Goal: Check status: Check status

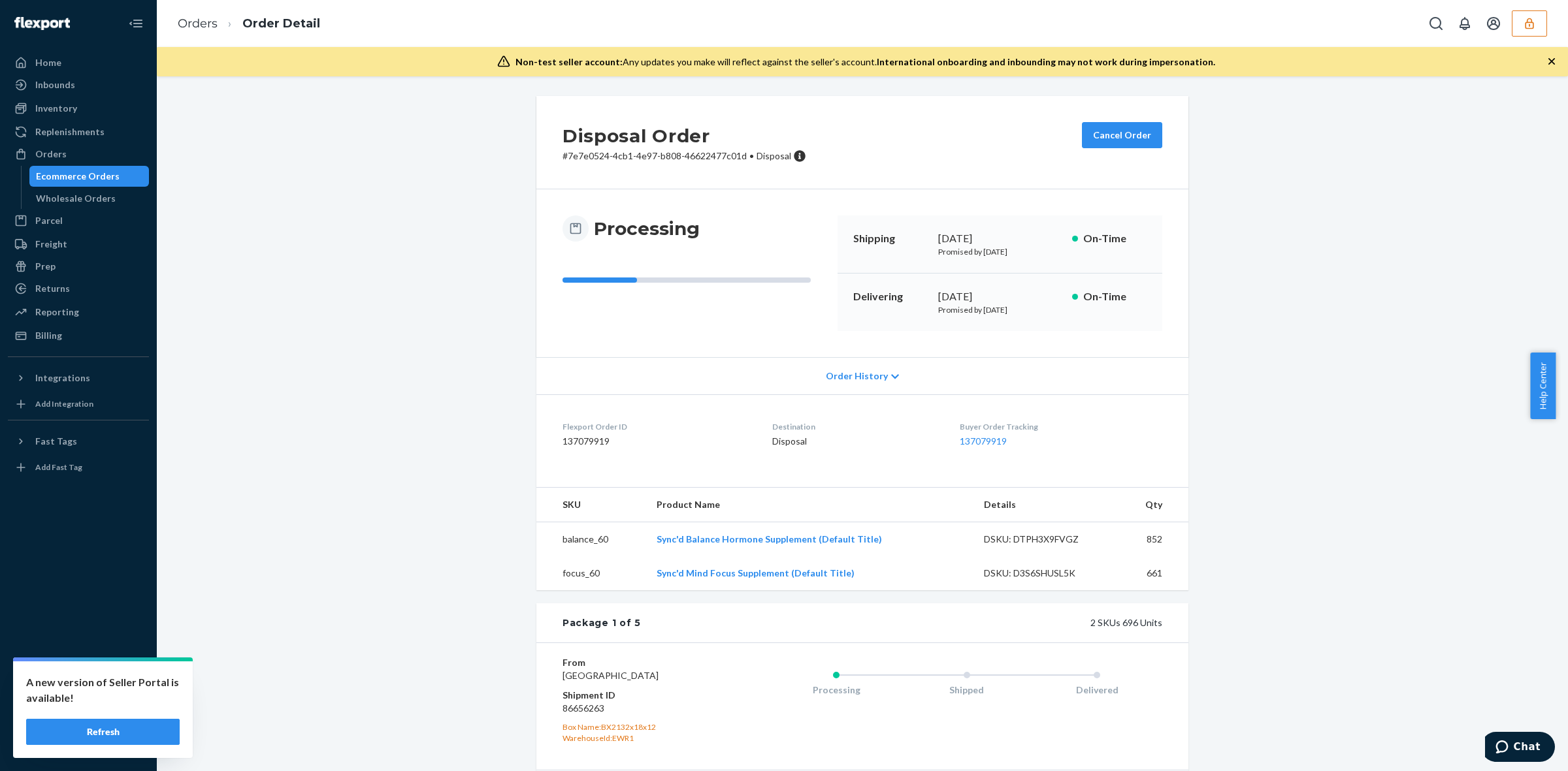
scroll to position [572, 0]
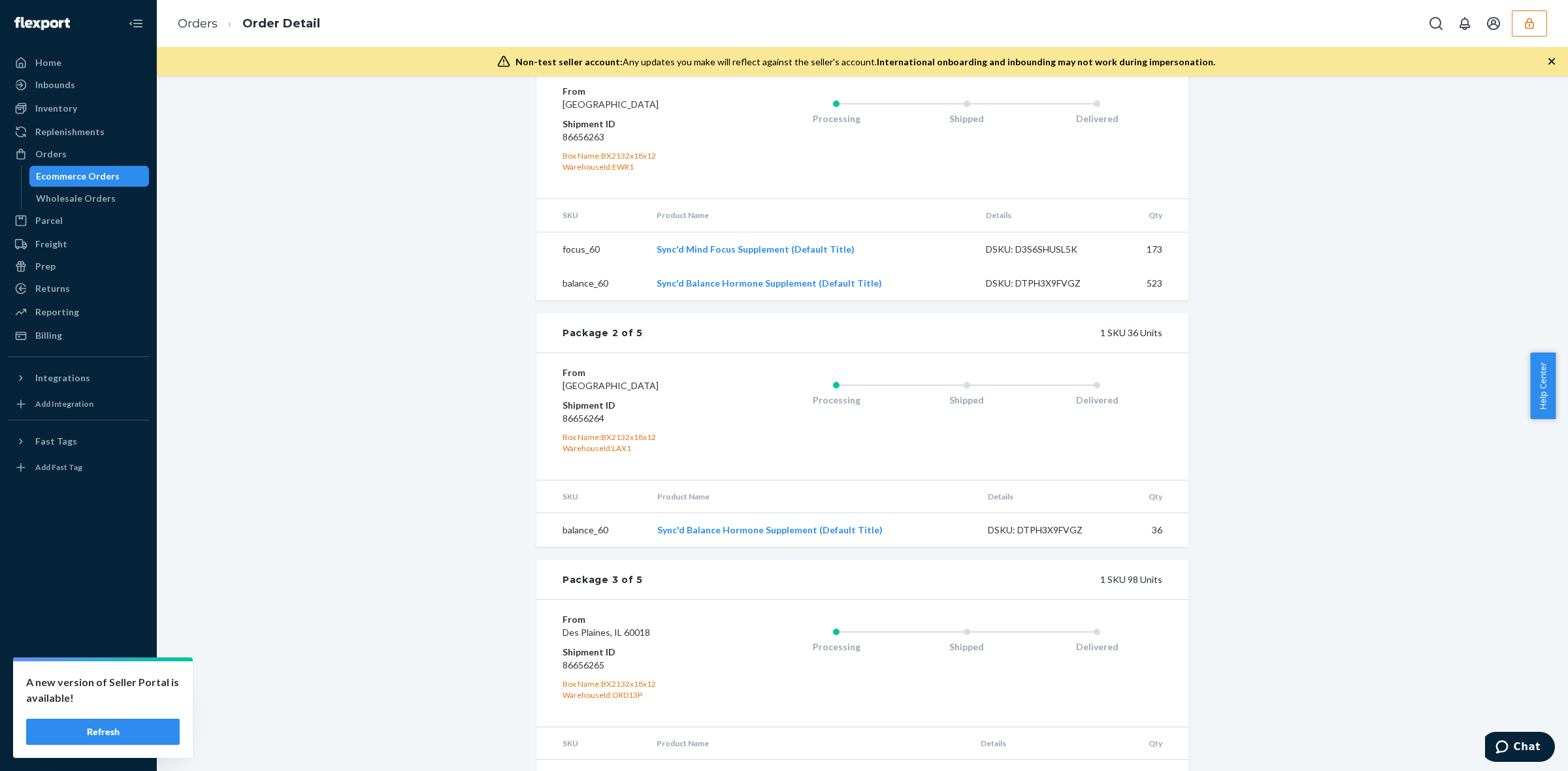
click at [147, 732] on button "Refresh" at bounding box center [103, 732] width 154 height 26
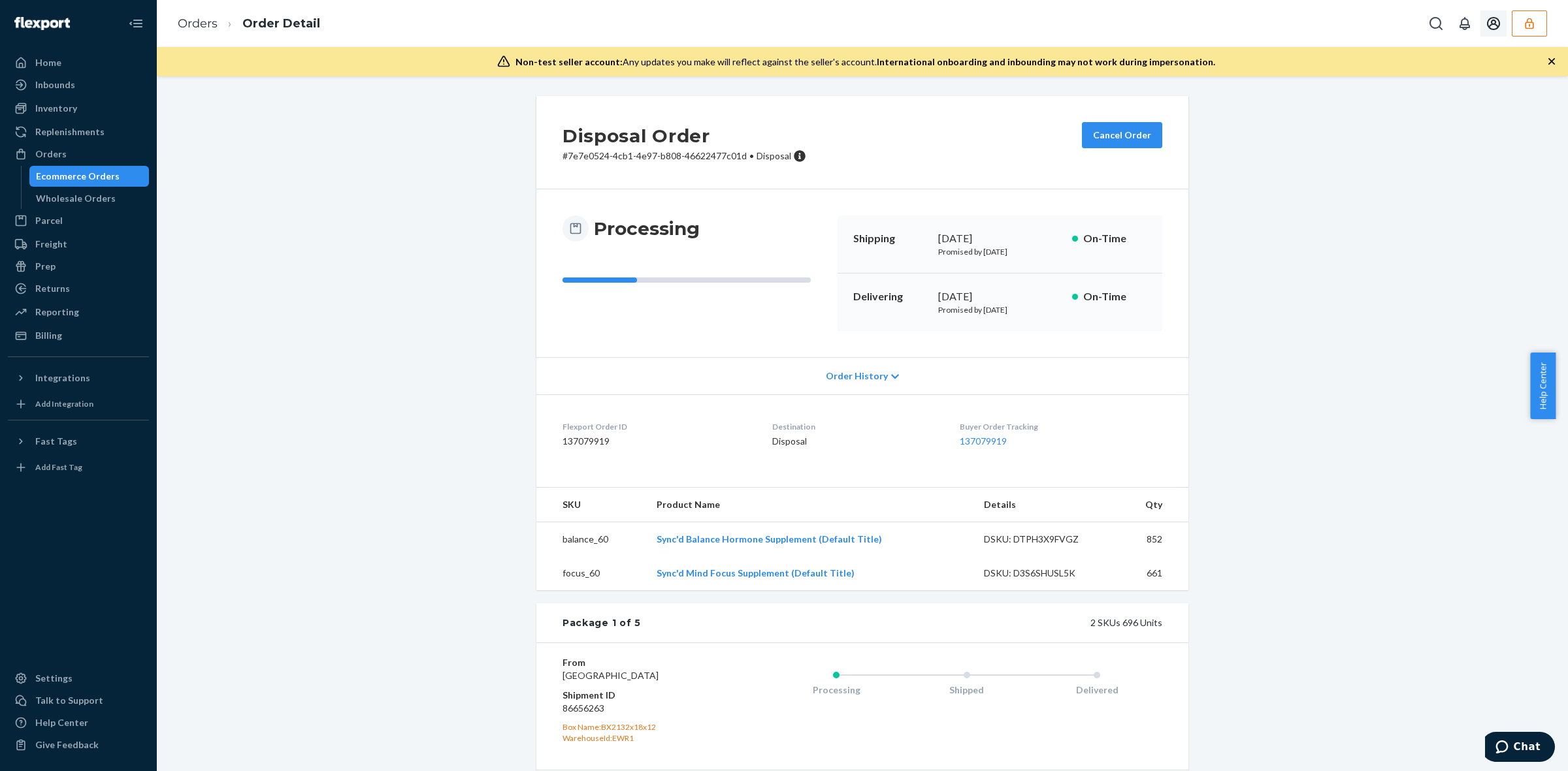
click at [1532, 24] on icon "button" at bounding box center [1529, 24] width 13 height 13
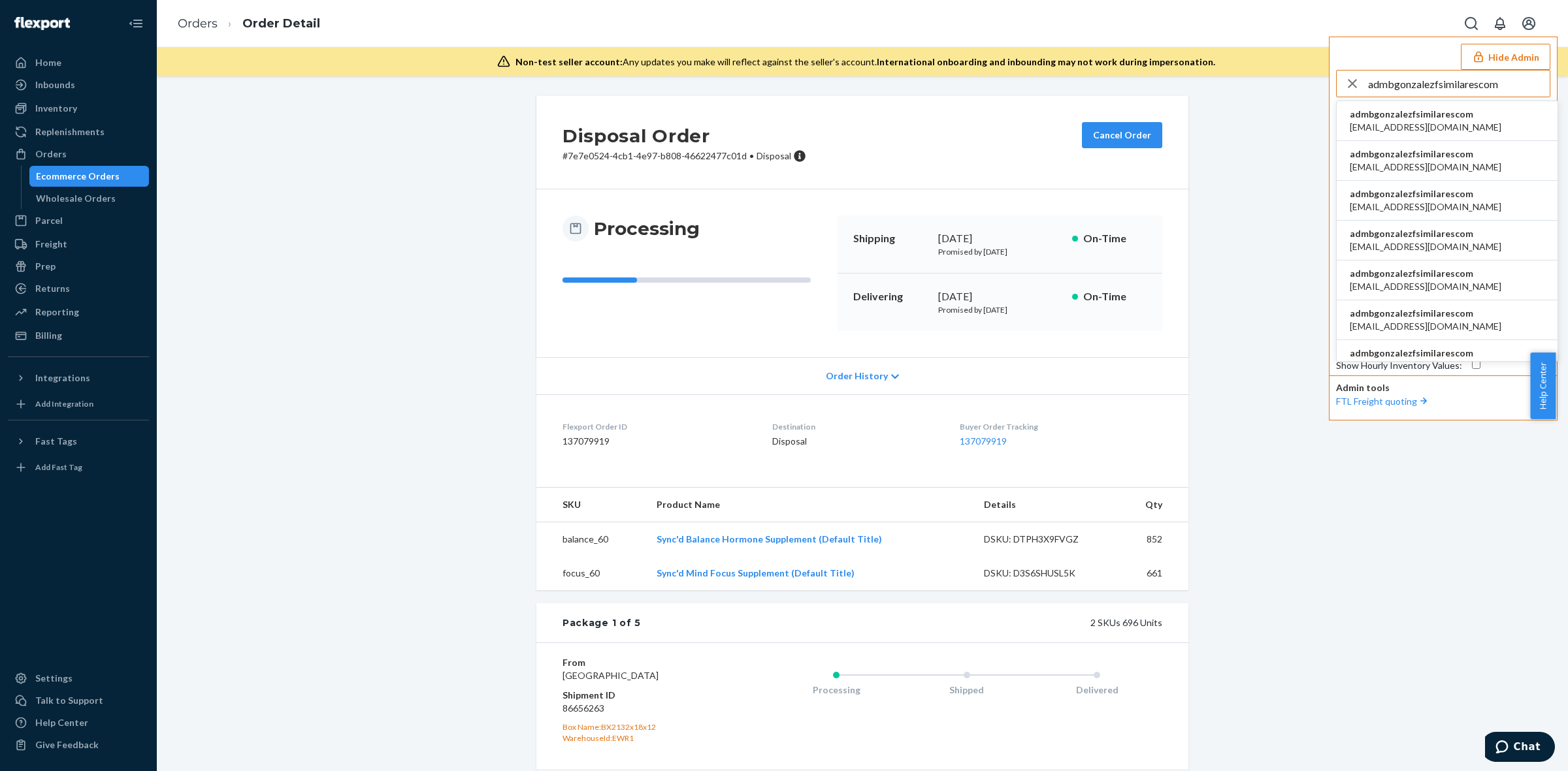
type input "admbgonzalezfsimilarescom"
click at [1428, 119] on span "admbgonzalezfsimilarescom" at bounding box center [1425, 114] width 151 height 13
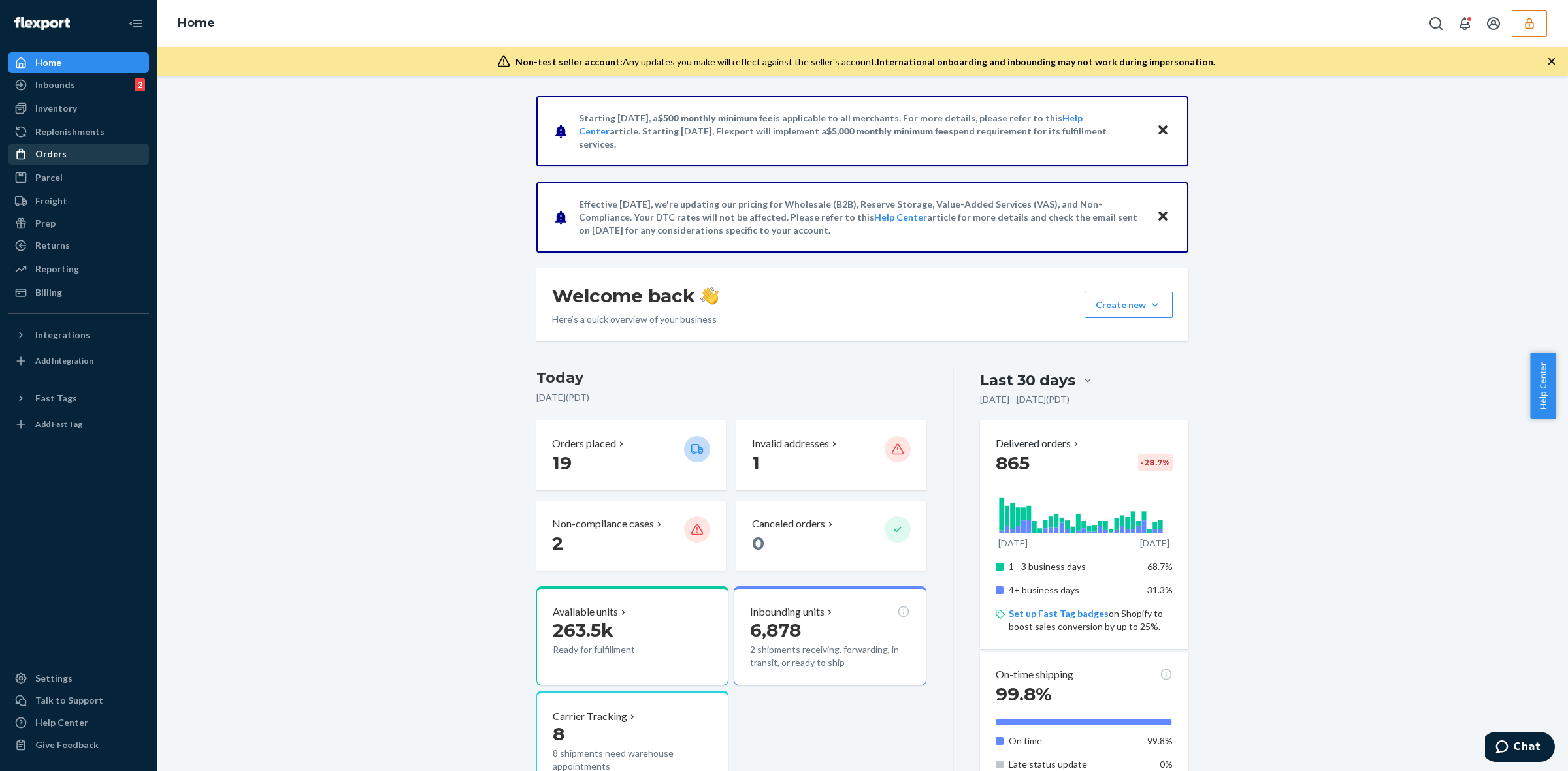
click at [61, 154] on div "Orders" at bounding box center [51, 154] width 32 height 13
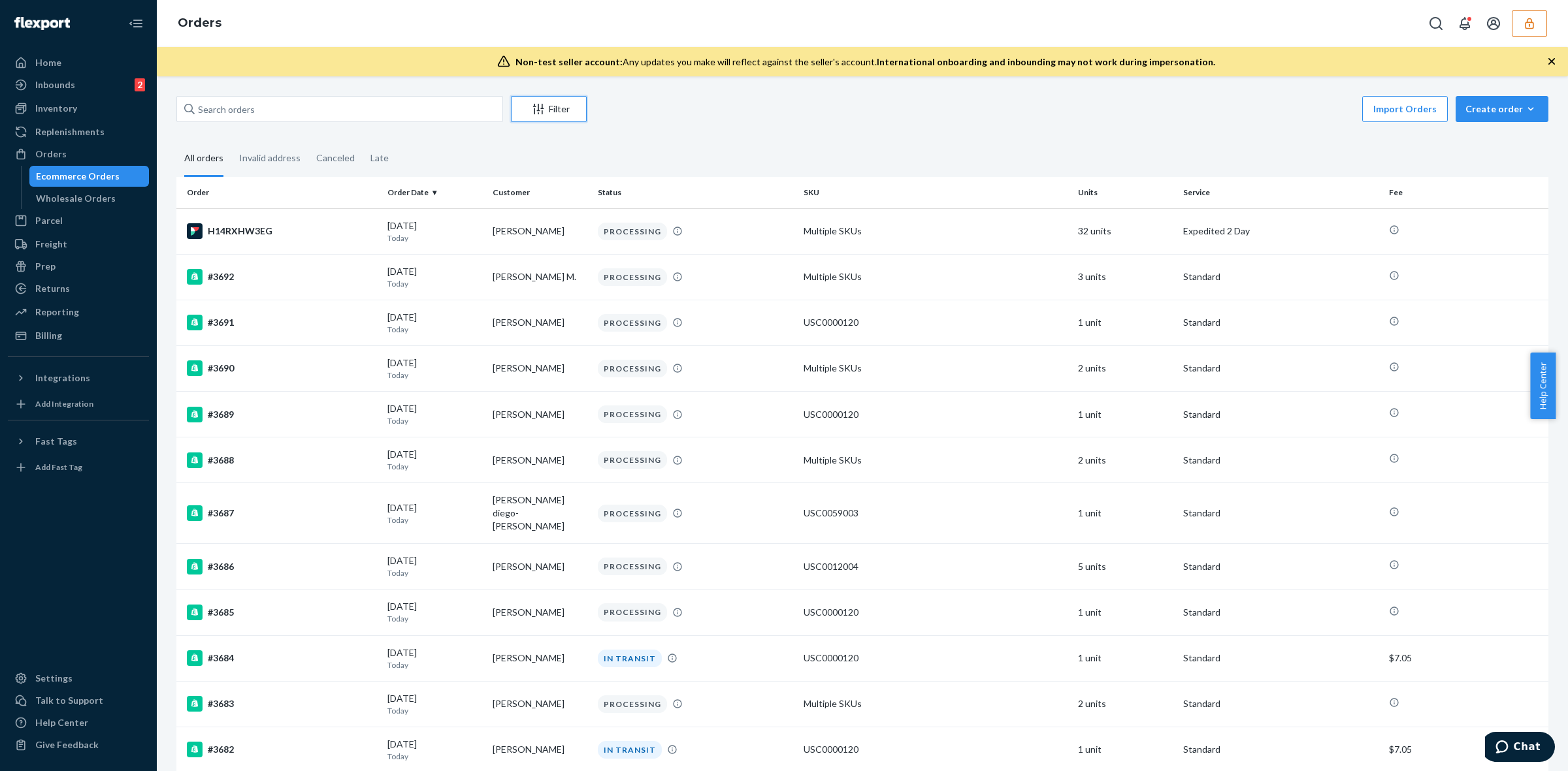
click at [549, 114] on div "Filter" at bounding box center [549, 109] width 74 height 13
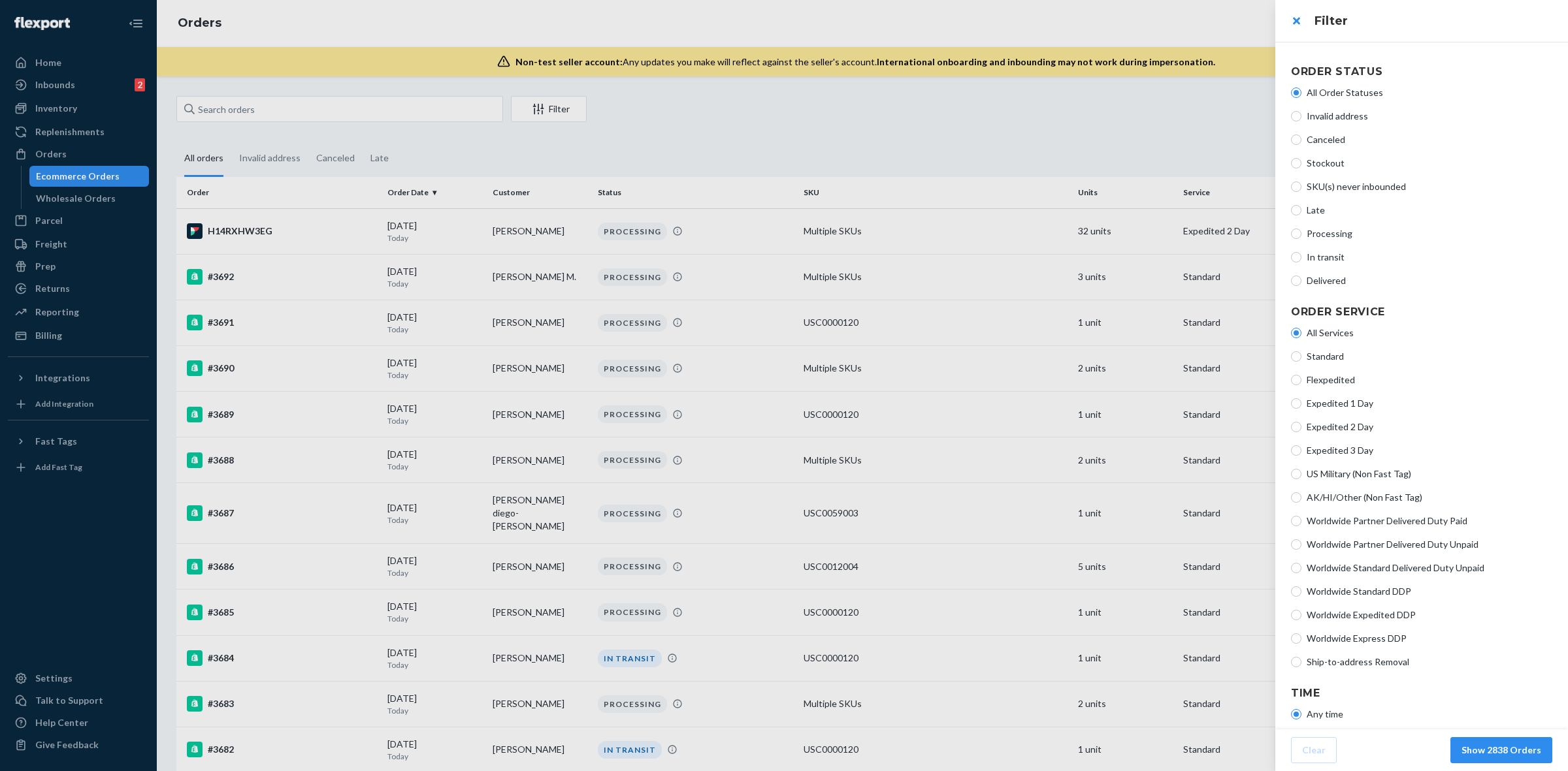
click at [1364, 661] on span "Ship-to-address Removal" at bounding box center [1429, 662] width 245 height 13
click at [1301, 661] on input "Ship-to-address Removal" at bounding box center [1296, 661] width 10 height 10
radio input "true"
radio input "false"
click at [1497, 744] on button "Show 4 Orders" at bounding box center [1509, 750] width 86 height 26
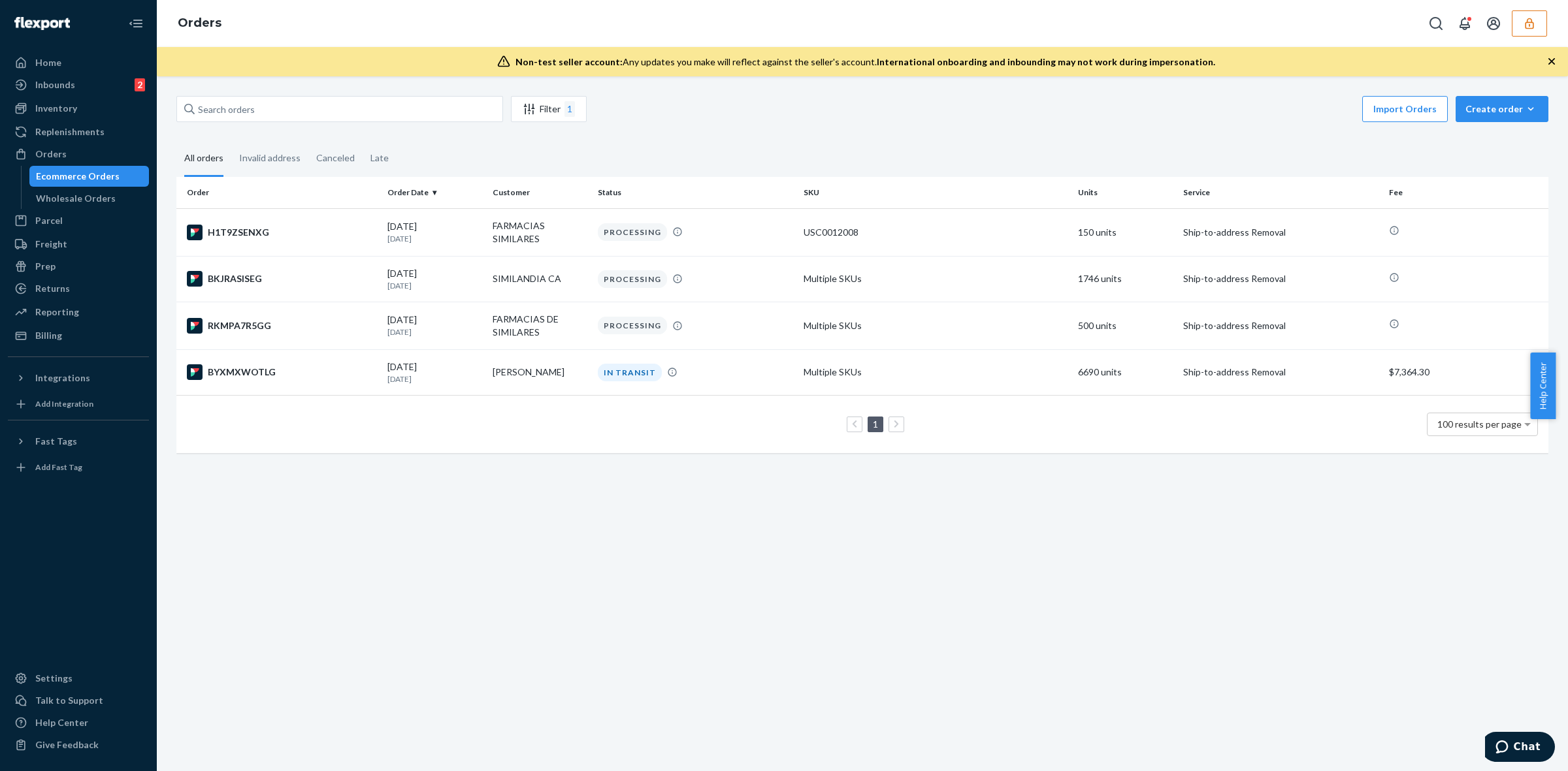
click at [1531, 17] on icon "button" at bounding box center [1529, 24] width 13 height 13
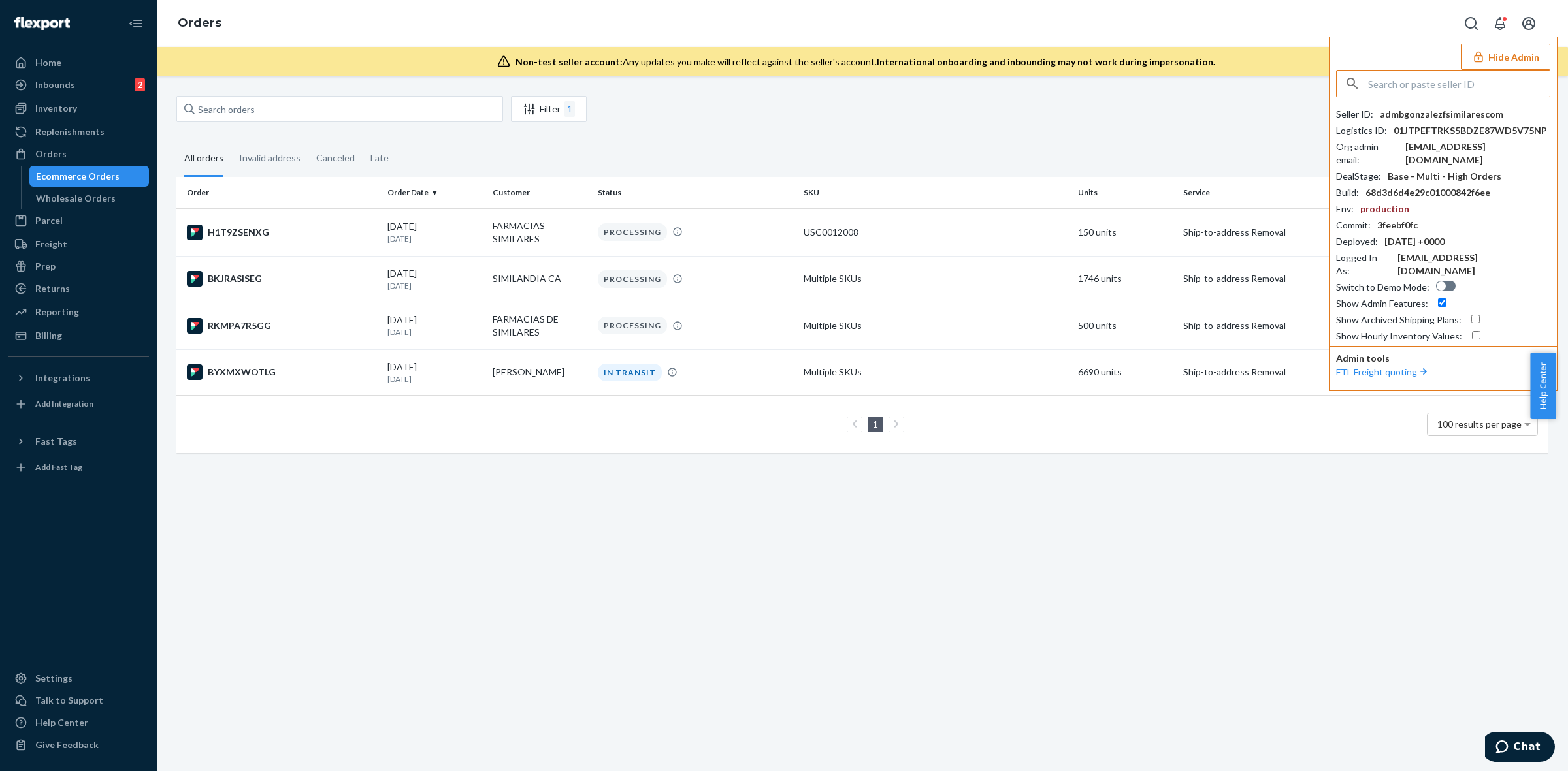
click at [1439, 80] on input "text" at bounding box center [1458, 83] width 181 height 26
type input "01H75E2DWQXJKHTC627X3S3N9N"
click at [1509, 164] on li "01H75E2DWQXJKHTC627X3S3N9N rehamrady@labeautedalia.com" at bounding box center [1447, 161] width 221 height 40
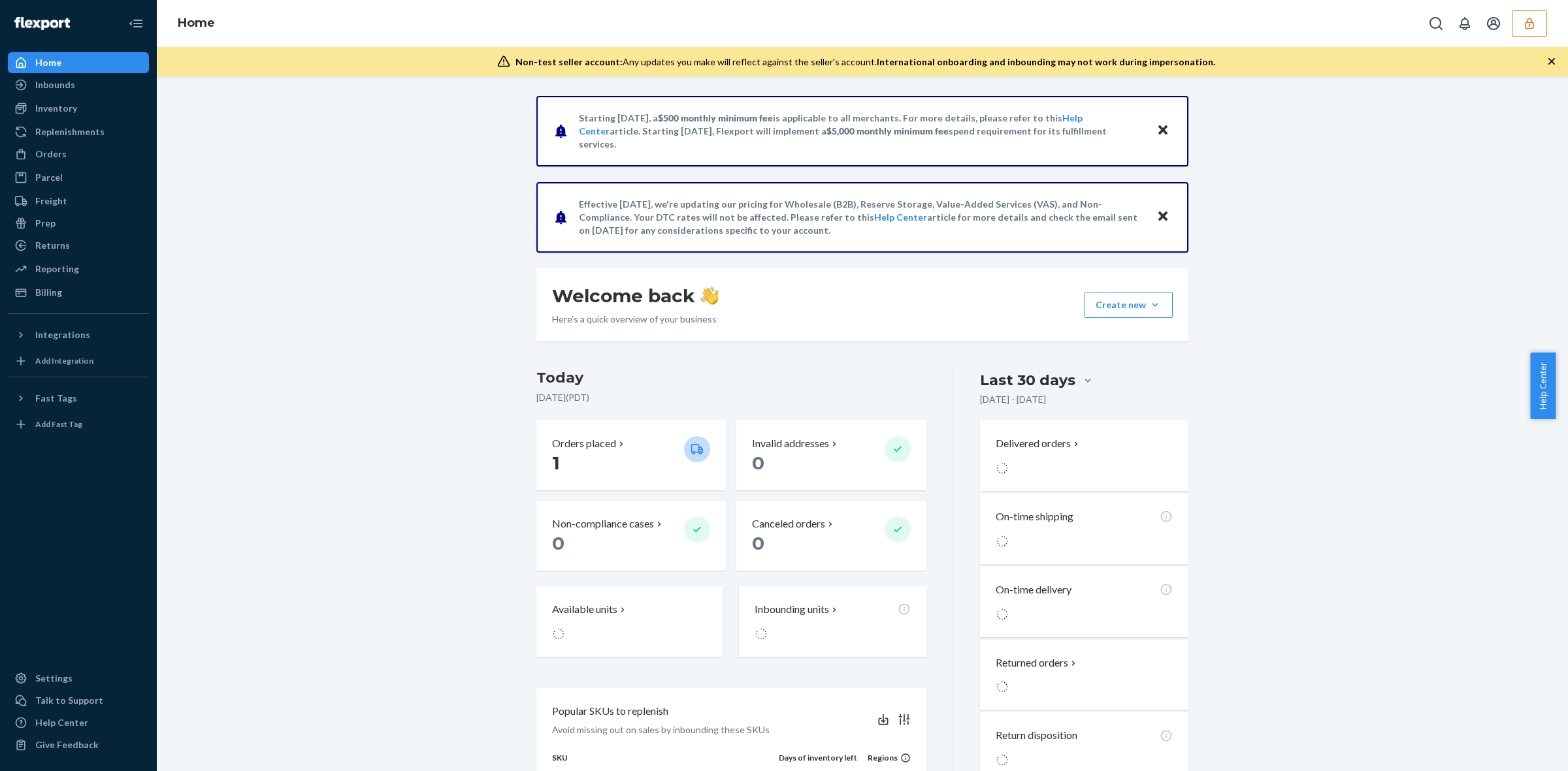
click at [1521, 28] on button "button" at bounding box center [1529, 23] width 35 height 26
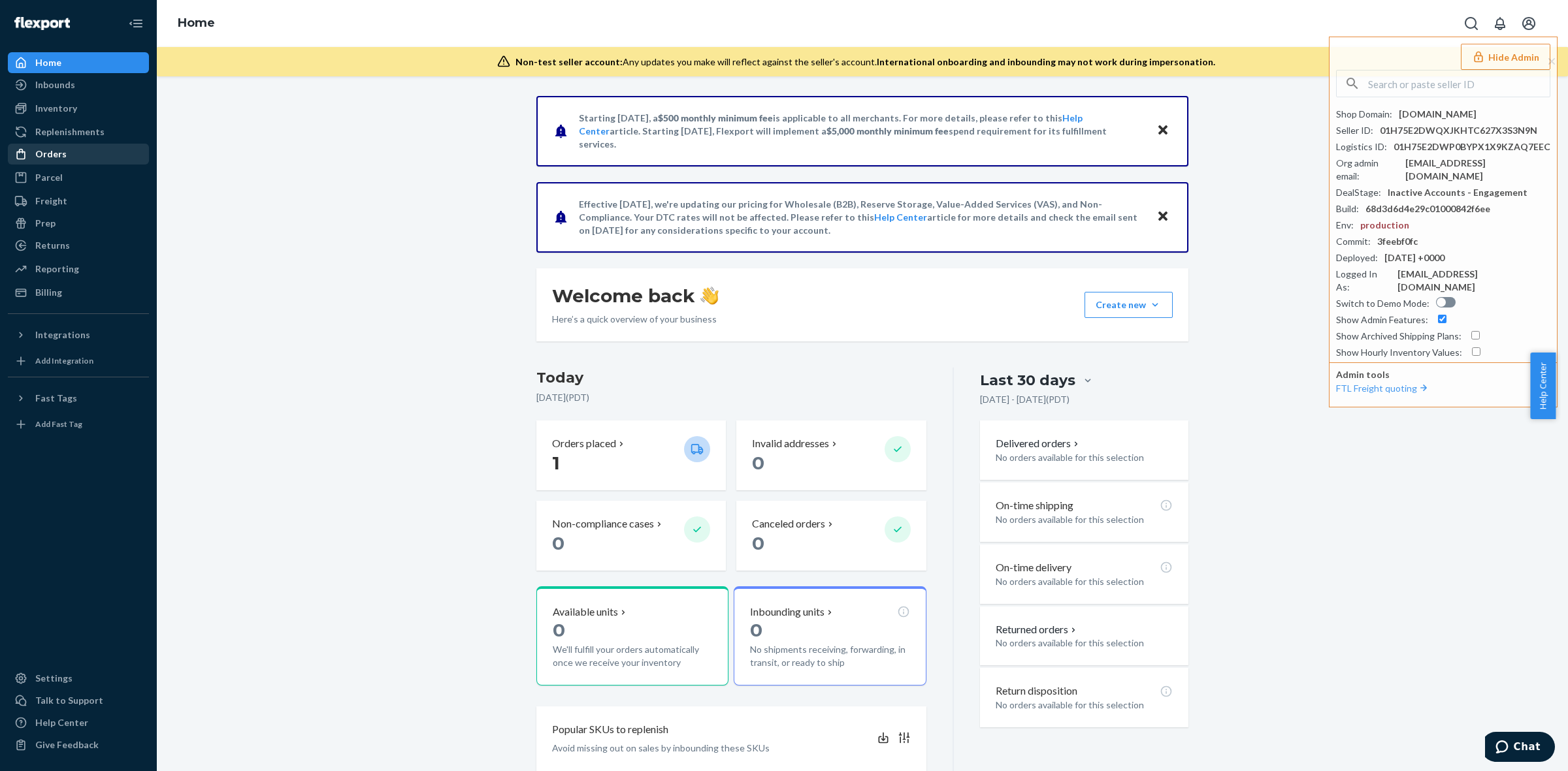
click at [86, 152] on div "Orders" at bounding box center [79, 154] width 139 height 18
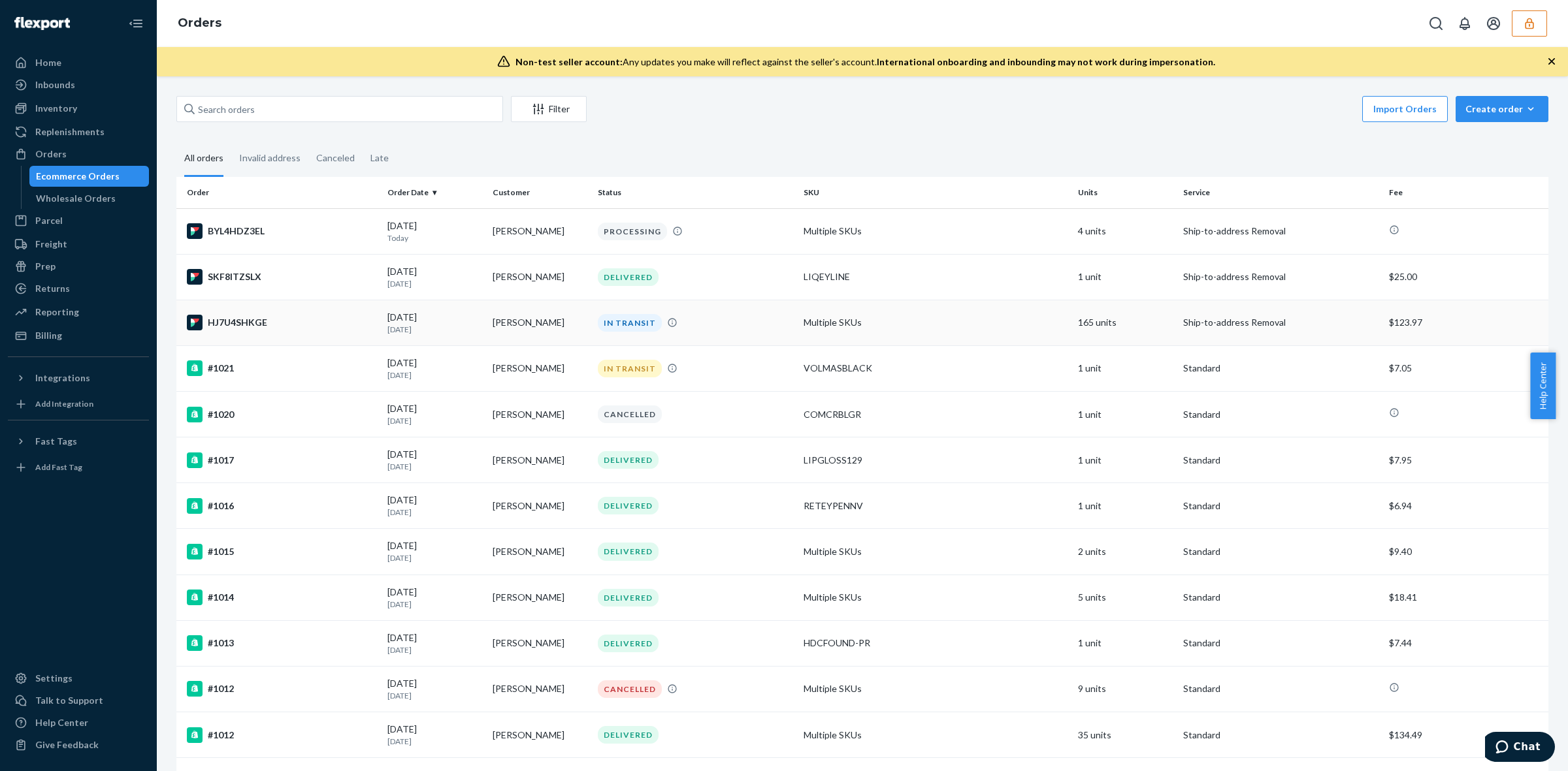
click at [730, 321] on div "IN TRANSIT" at bounding box center [696, 322] width 200 height 17
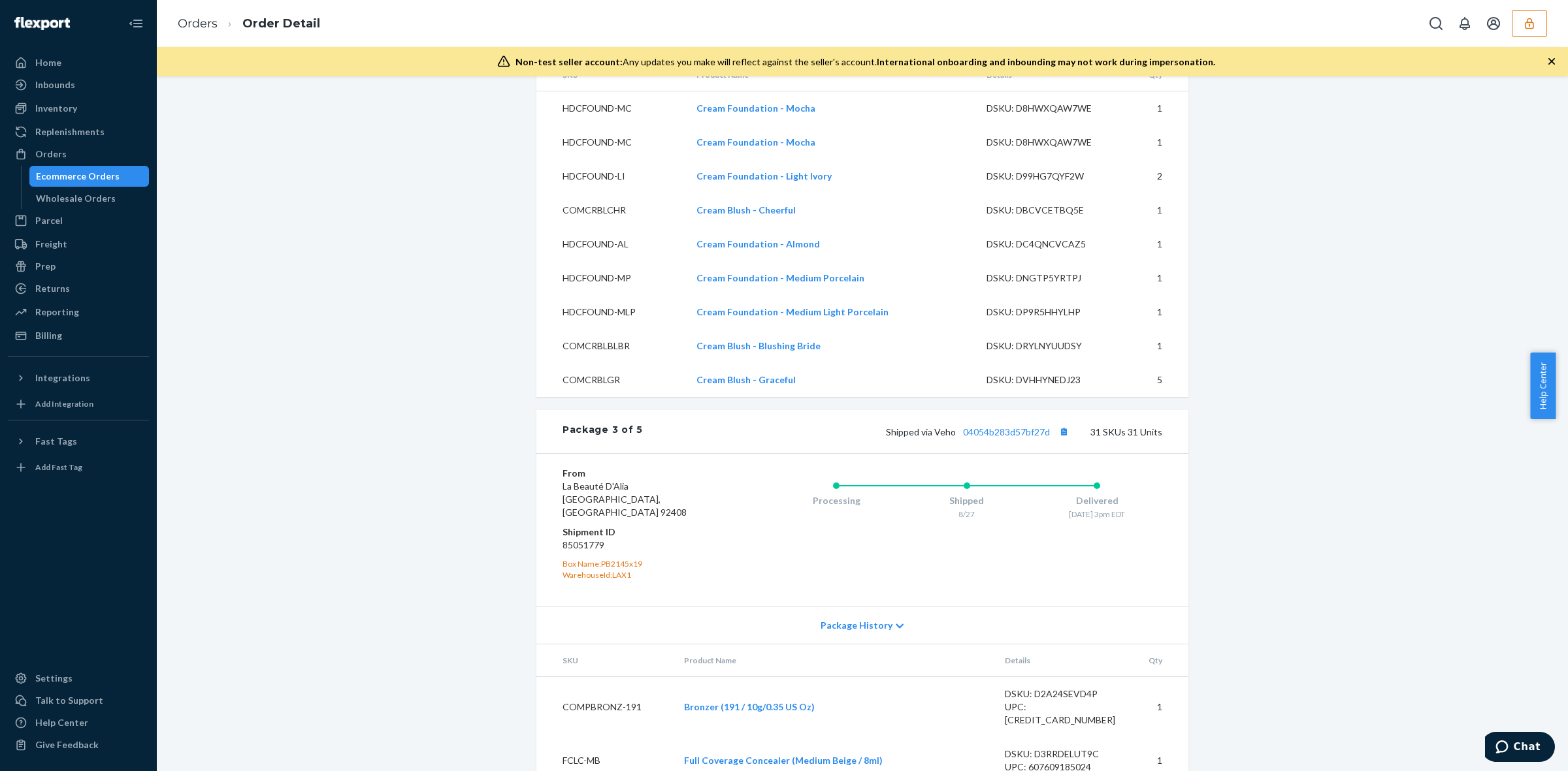
scroll to position [4081, 0]
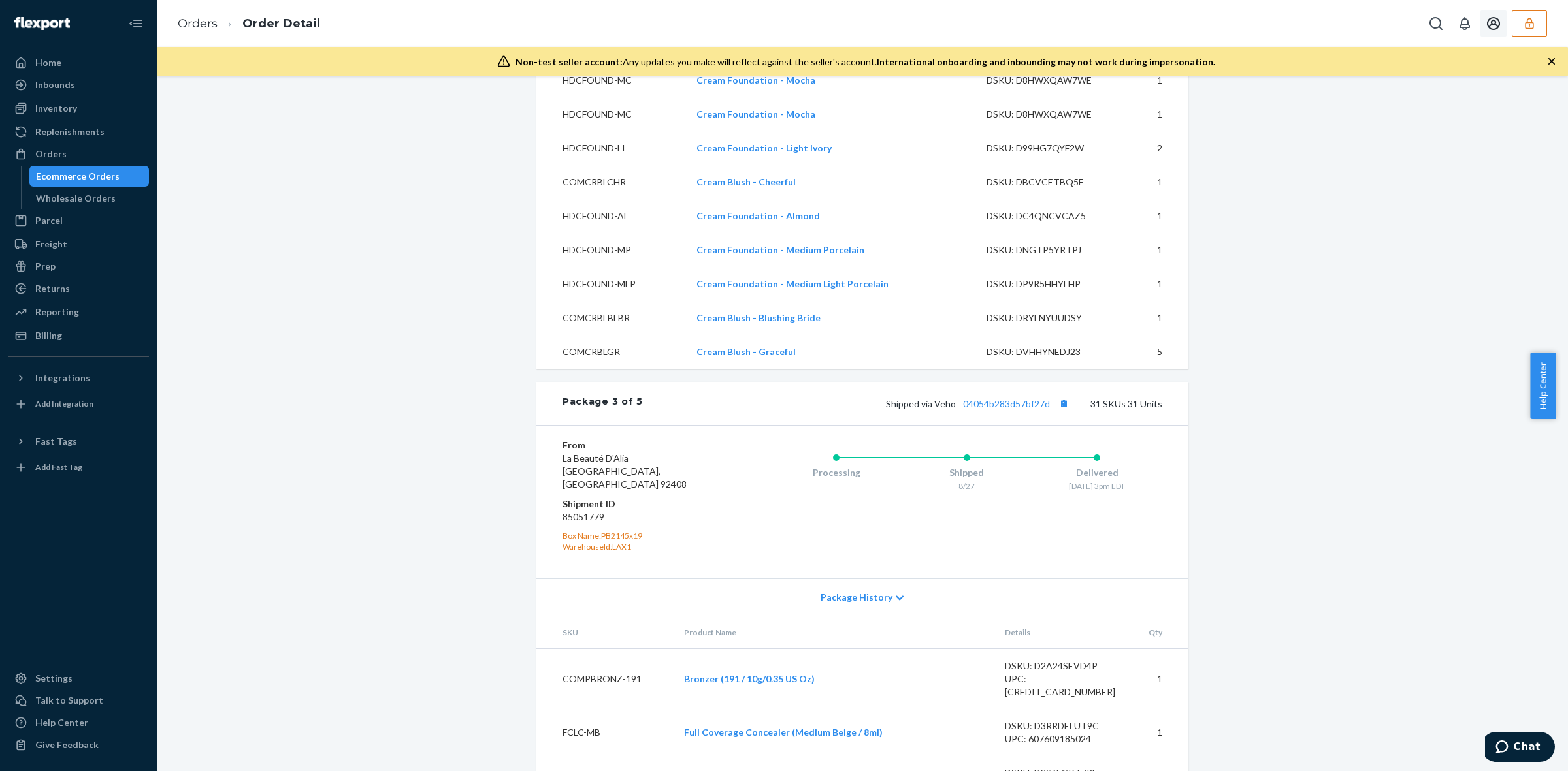
click at [1525, 28] on icon "button" at bounding box center [1529, 24] width 13 height 13
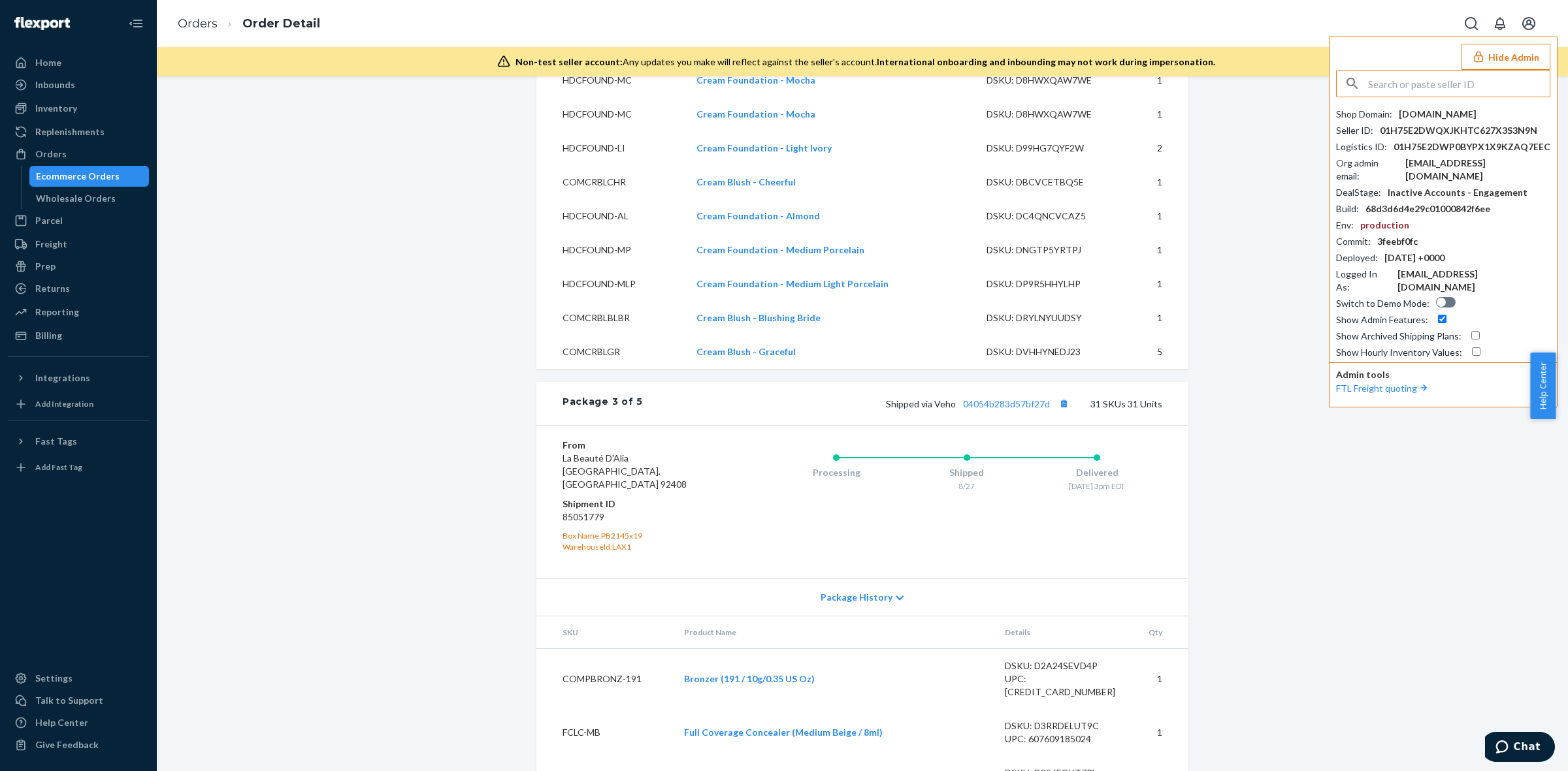
click at [1446, 86] on input "text" at bounding box center [1458, 83] width 181 height 26
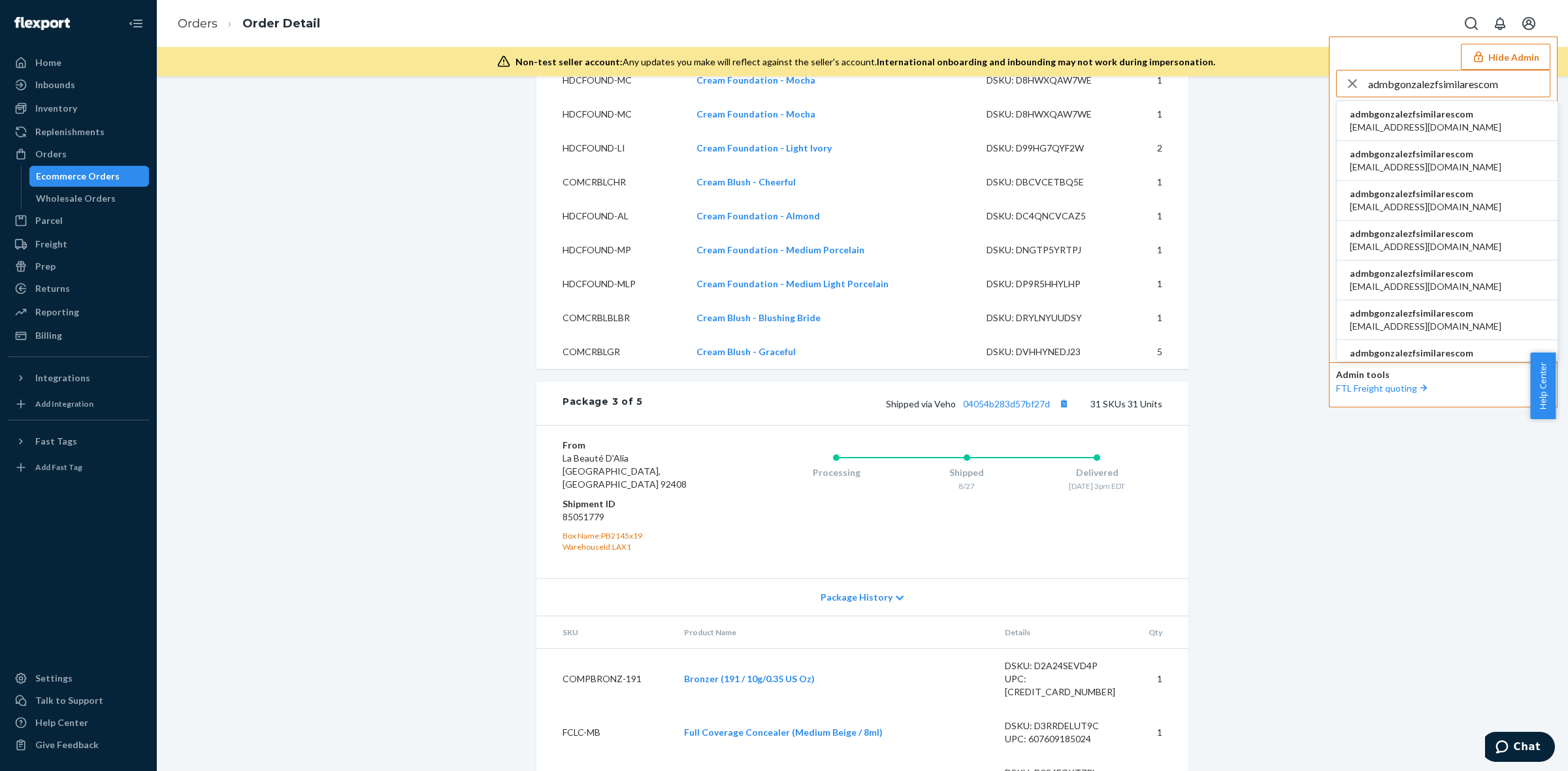
type input "admbgonzalezfsimilarescom"
click at [1431, 121] on span "admbgonzalez@fsimilares.com" at bounding box center [1425, 127] width 151 height 13
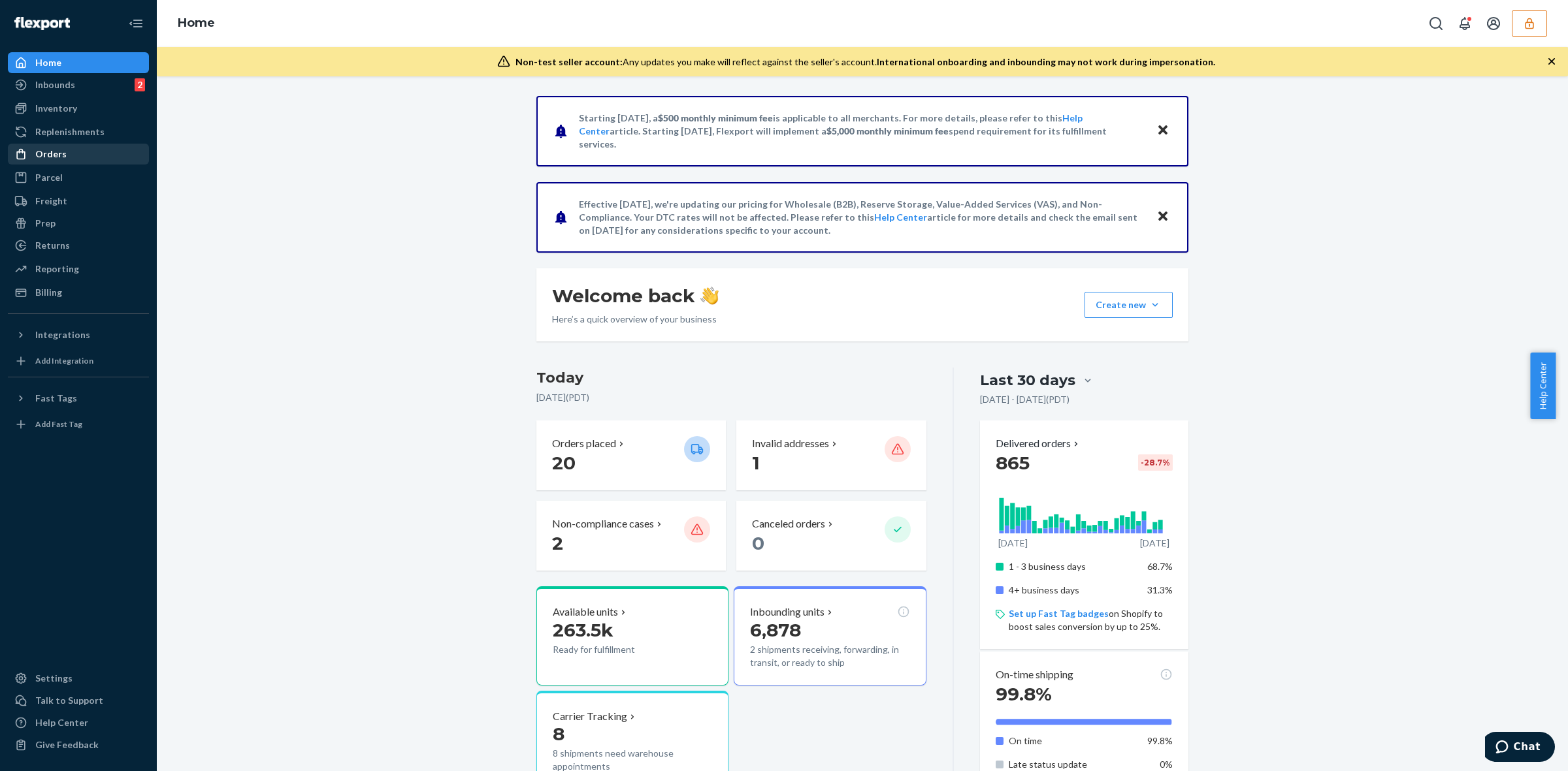
click at [59, 154] on div "Orders" at bounding box center [51, 154] width 32 height 13
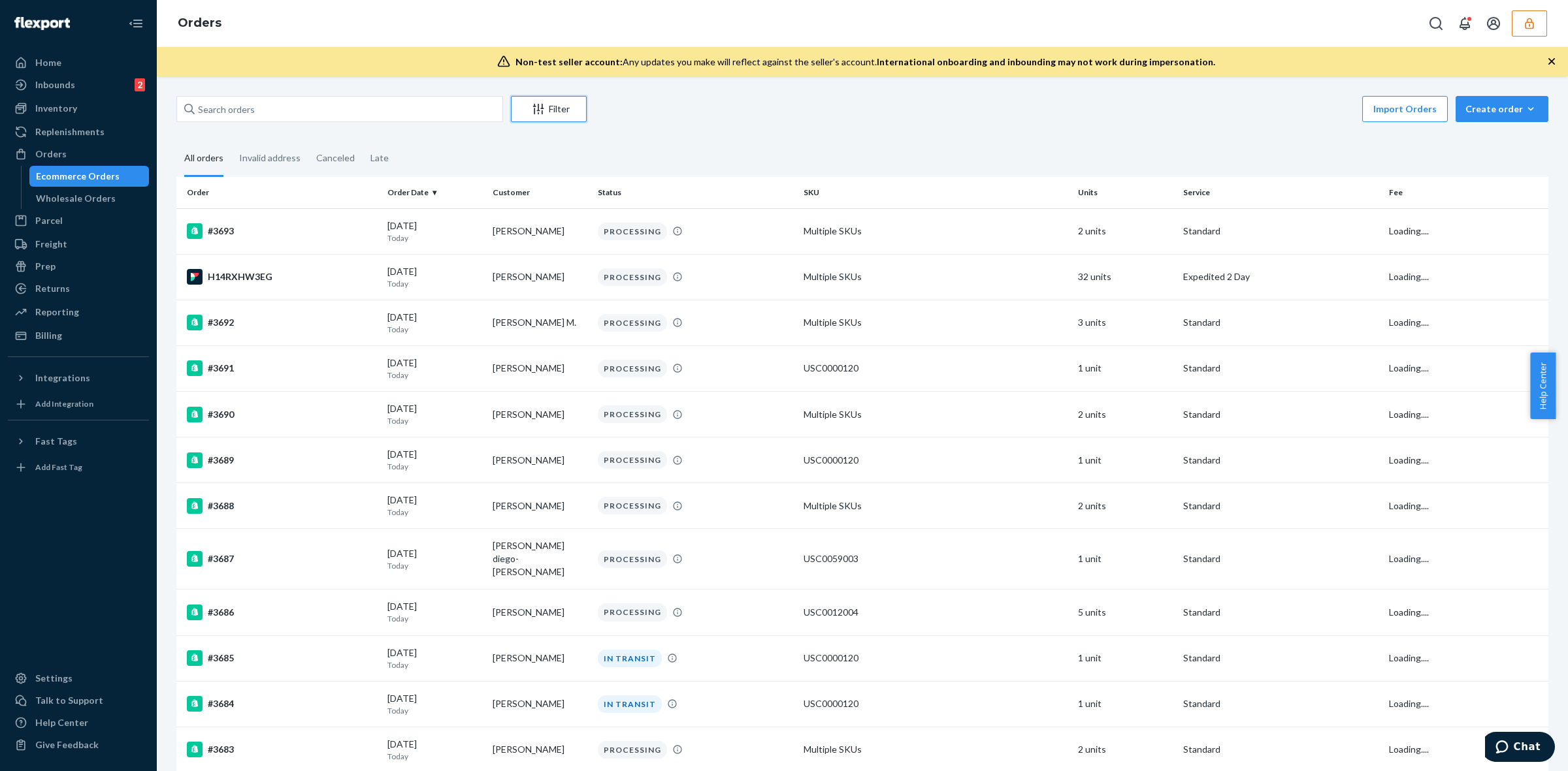
click at [554, 106] on div "Filter" at bounding box center [549, 109] width 74 height 13
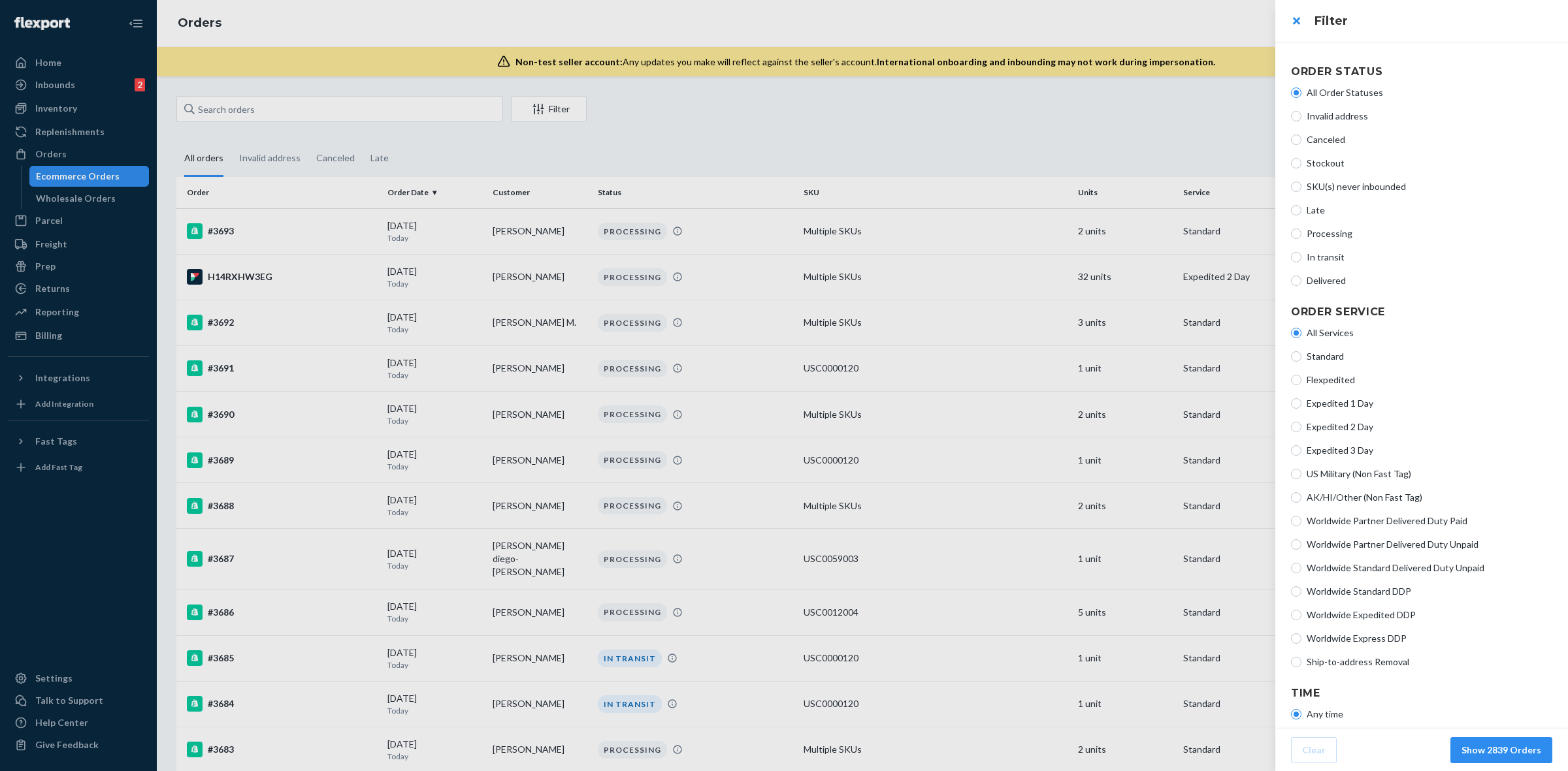
click at [1383, 653] on div "All Services Standard Flexpedited Expedited 1 Day Expedited 2 Day Expedited 3 D…" at bounding box center [1421, 497] width 261 height 352
click at [1388, 657] on span "Ship-to-address Removal" at bounding box center [1429, 662] width 245 height 13
click at [1301, 657] on input "Ship-to-address Removal" at bounding box center [1296, 661] width 10 height 10
radio input "true"
radio input "false"
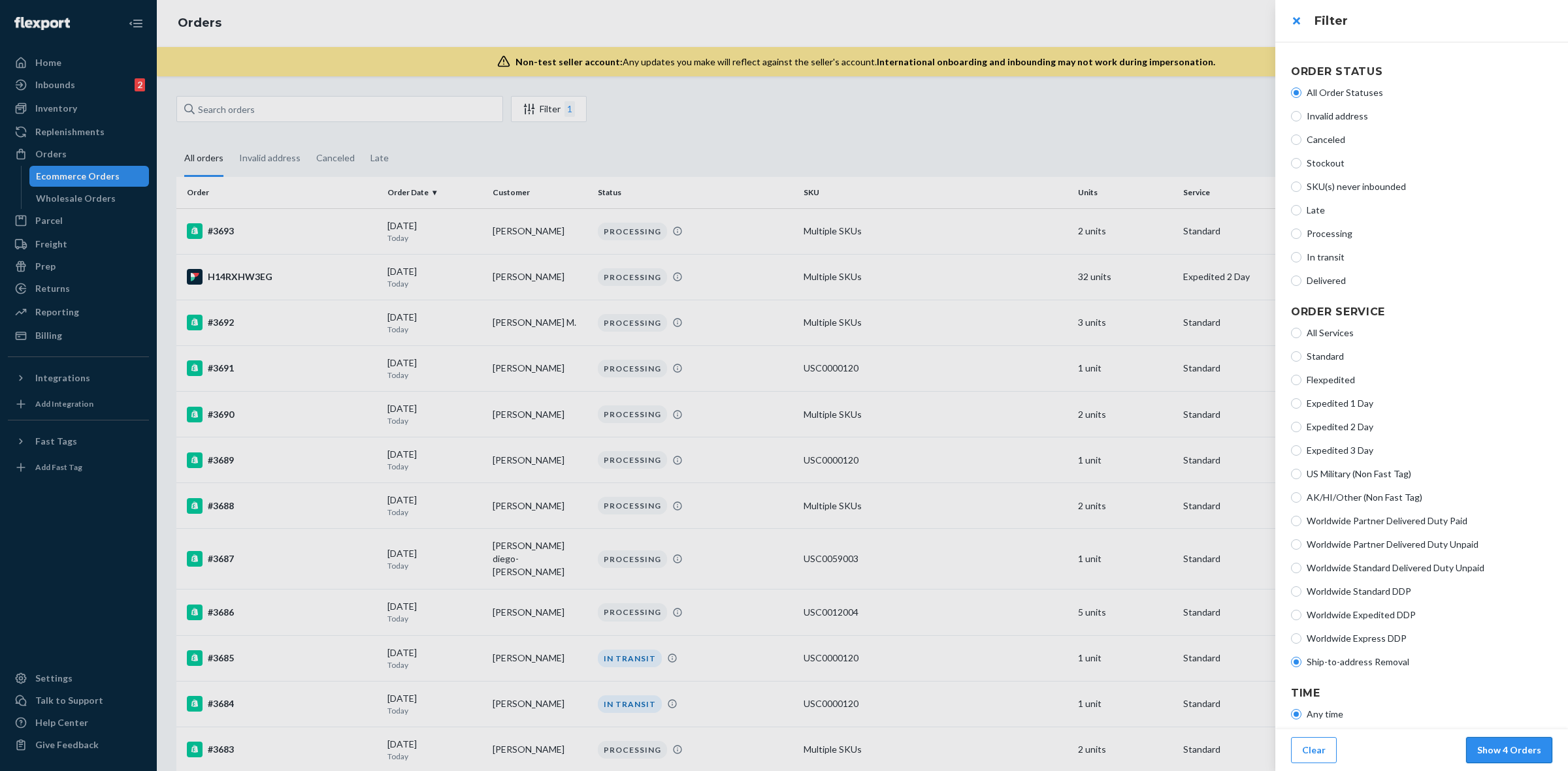
click at [1533, 739] on button "Show 4 Orders" at bounding box center [1509, 750] width 86 height 26
